Goal: Task Accomplishment & Management: Manage account settings

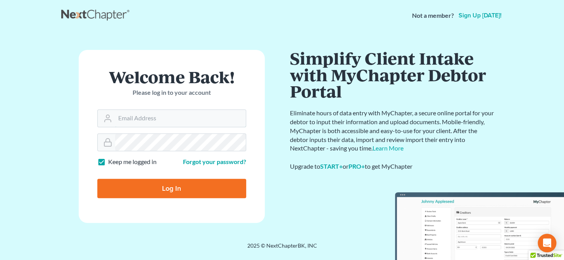
type input "[PERSON_NAME][EMAIL_ADDRESS][DOMAIN_NAME]"
click at [183, 193] on input "Log In" at bounding box center [171, 188] width 149 height 19
type input "Thinking..."
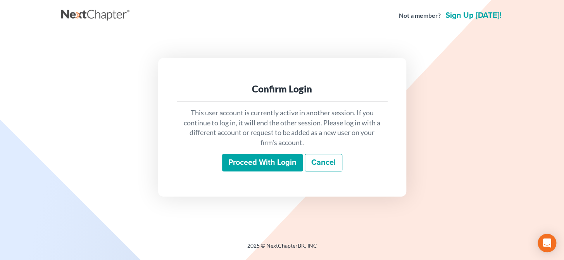
click at [277, 163] on input "Proceed with login" at bounding box center [262, 163] width 81 height 18
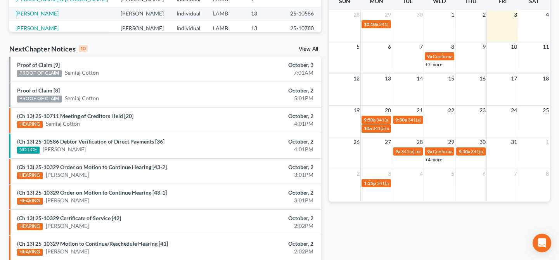
scroll to position [198, 0]
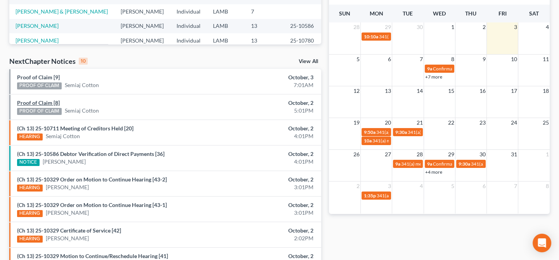
click at [48, 103] on link "Proof of Claim [8]" at bounding box center [38, 103] width 43 height 7
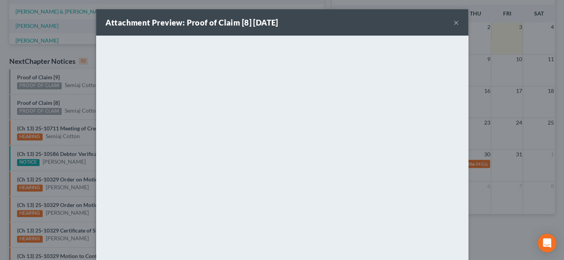
click at [76, 123] on div "Attachment Preview: Proof of Claim [8] 10/02/2025 × <object ng-attr-data='https…" at bounding box center [282, 130] width 564 height 260
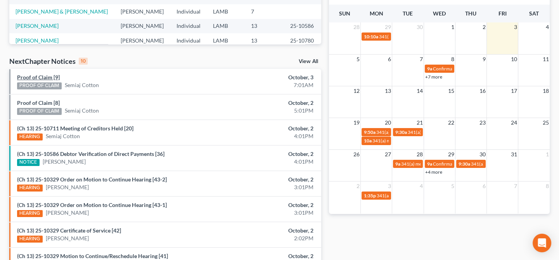
click at [42, 78] on link "Proof of Claim [9]" at bounding box center [38, 77] width 43 height 7
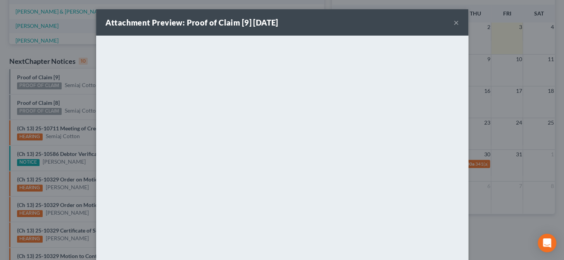
click at [52, 97] on div "Attachment Preview: Proof of Claim [9] 10/03/2025 × <object ng-attr-data='https…" at bounding box center [282, 130] width 564 height 260
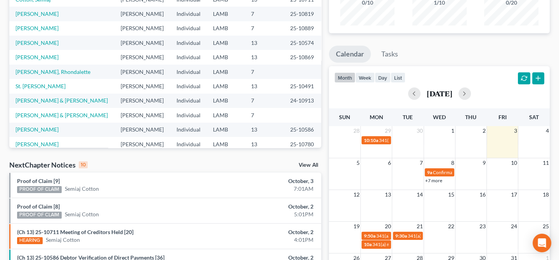
scroll to position [0, 0]
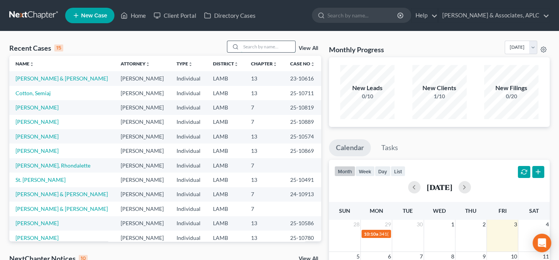
click at [265, 48] on input "search" at bounding box center [268, 46] width 54 height 11
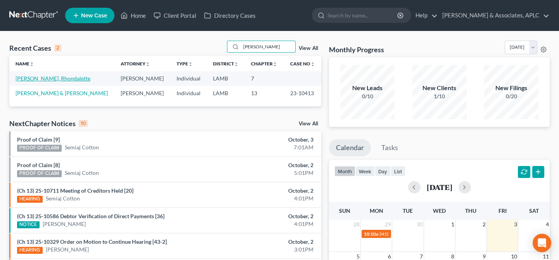
type input "mack"
click at [40, 79] on link "[PERSON_NAME], Rhondalette" at bounding box center [53, 78] width 75 height 7
select select "14"
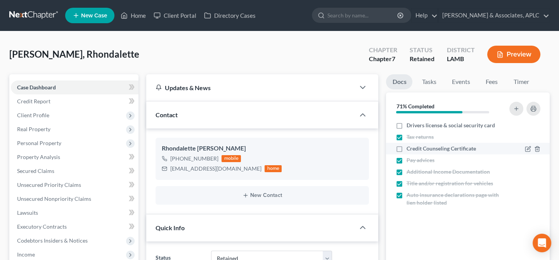
click at [406, 149] on label "Credit Counseling Certificate" at bounding box center [440, 149] width 69 height 8
click at [409, 149] on input "Credit Counseling Certificate" at bounding box center [411, 147] width 5 height 5
checkbox input "true"
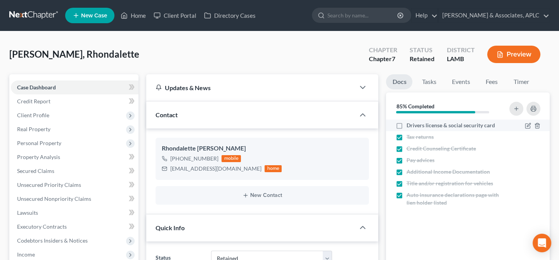
click at [406, 127] on label "Drivers license & social security card" at bounding box center [450, 126] width 88 height 8
click at [409, 127] on input "Drivers license & social security card" at bounding box center [411, 124] width 5 height 5
checkbox input "true"
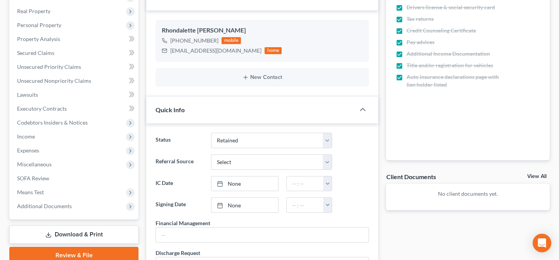
scroll to position [105, 0]
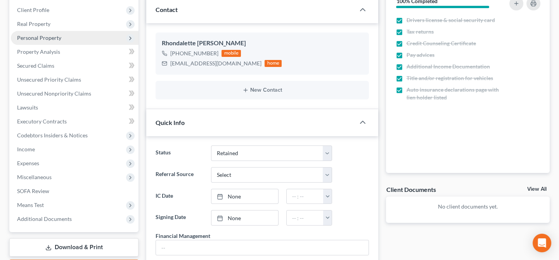
click at [34, 39] on span "Personal Property" at bounding box center [39, 37] width 44 height 7
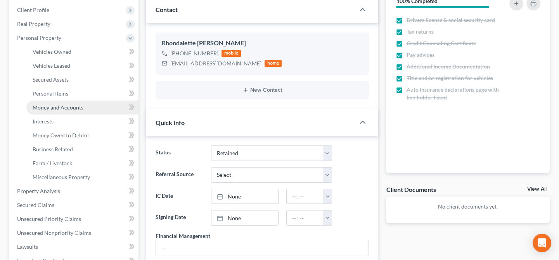
click at [38, 109] on span "Money and Accounts" at bounding box center [58, 107] width 51 height 7
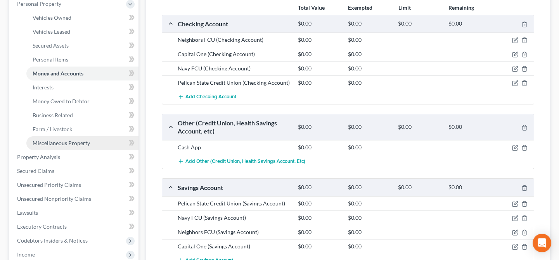
scroll to position [141, 0]
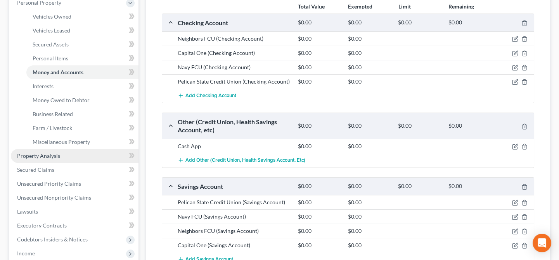
click at [41, 156] on span "Property Analysis" at bounding box center [38, 156] width 43 height 7
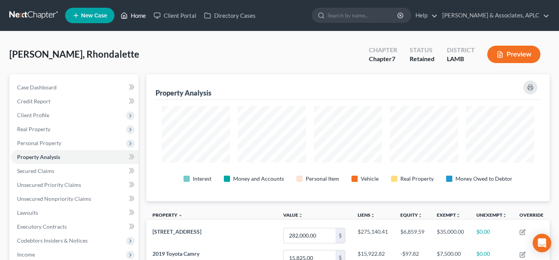
click at [138, 14] on link "Home" at bounding box center [133, 16] width 33 height 14
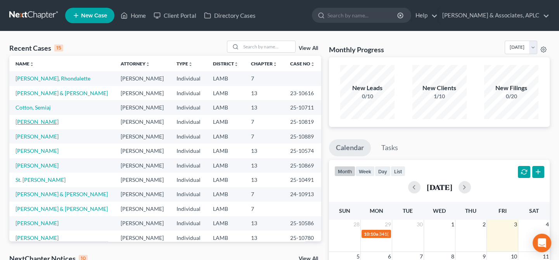
click at [24, 122] on link "[PERSON_NAME]" at bounding box center [37, 122] width 43 height 7
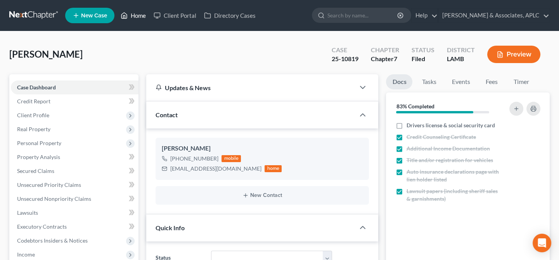
click at [139, 15] on link "Home" at bounding box center [133, 16] width 33 height 14
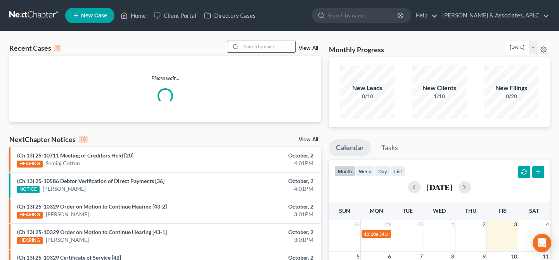
click at [246, 45] on input "search" at bounding box center [268, 46] width 54 height 11
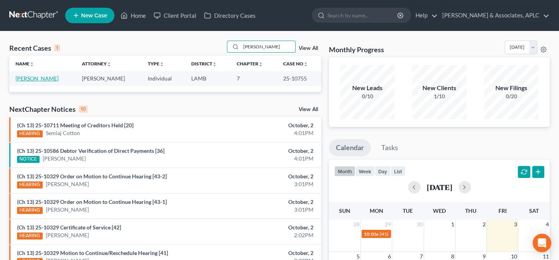
type input "molly"
click at [44, 78] on link "[PERSON_NAME]" at bounding box center [37, 78] width 43 height 7
select select "8"
select select "0"
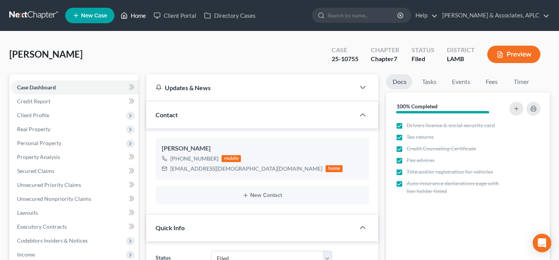
click at [136, 17] on link "Home" at bounding box center [133, 16] width 33 height 14
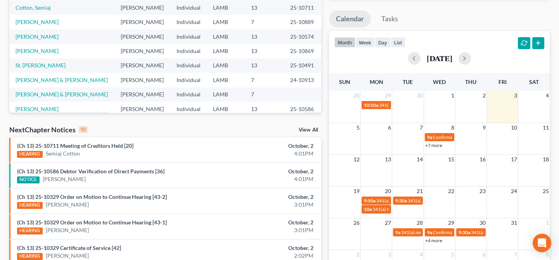
scroll to position [141, 0]
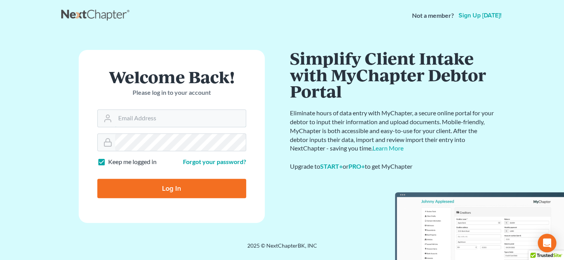
type input "[PERSON_NAME][EMAIL_ADDRESS][DOMAIN_NAME]"
click at [164, 186] on input "Log In" at bounding box center [171, 188] width 149 height 19
type input "Thinking..."
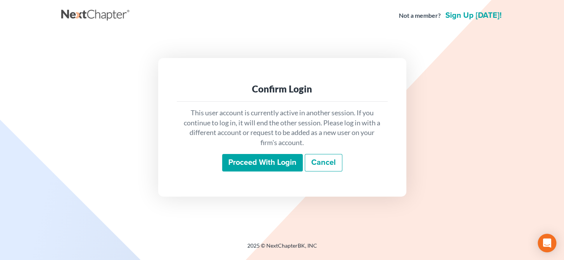
click at [260, 166] on input "Proceed with login" at bounding box center [262, 163] width 81 height 18
